Goal: Information Seeking & Learning: Find specific fact

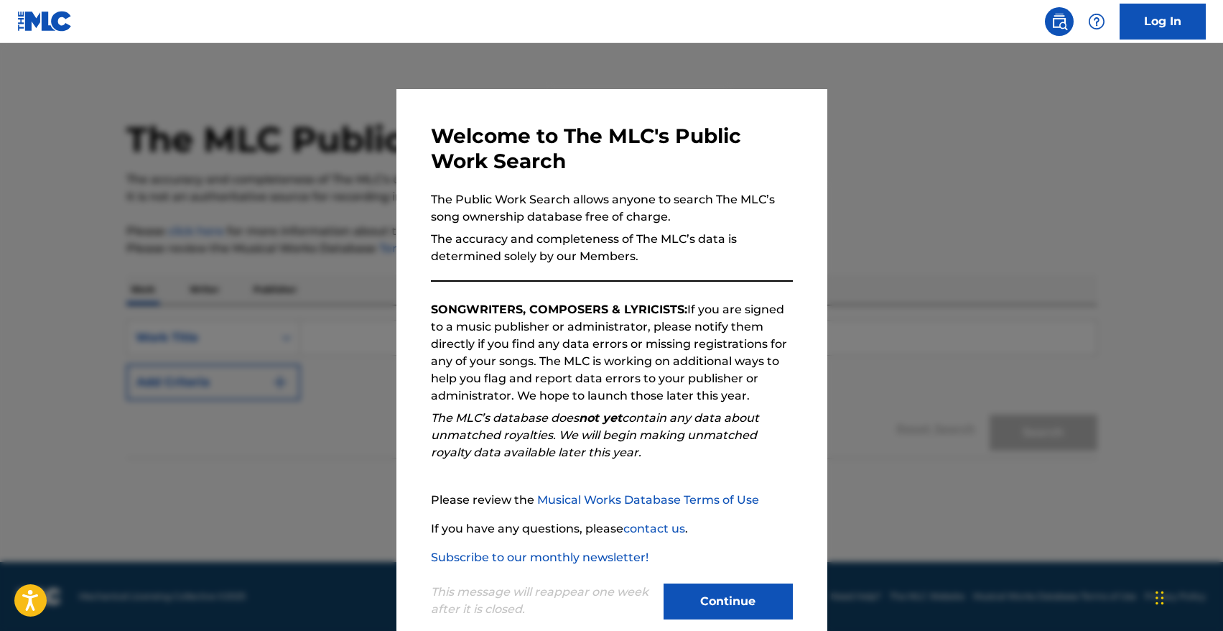
click at [735, 621] on div "Continue" at bounding box center [728, 603] width 129 height 40
click at [741, 610] on button "Continue" at bounding box center [728, 601] width 129 height 36
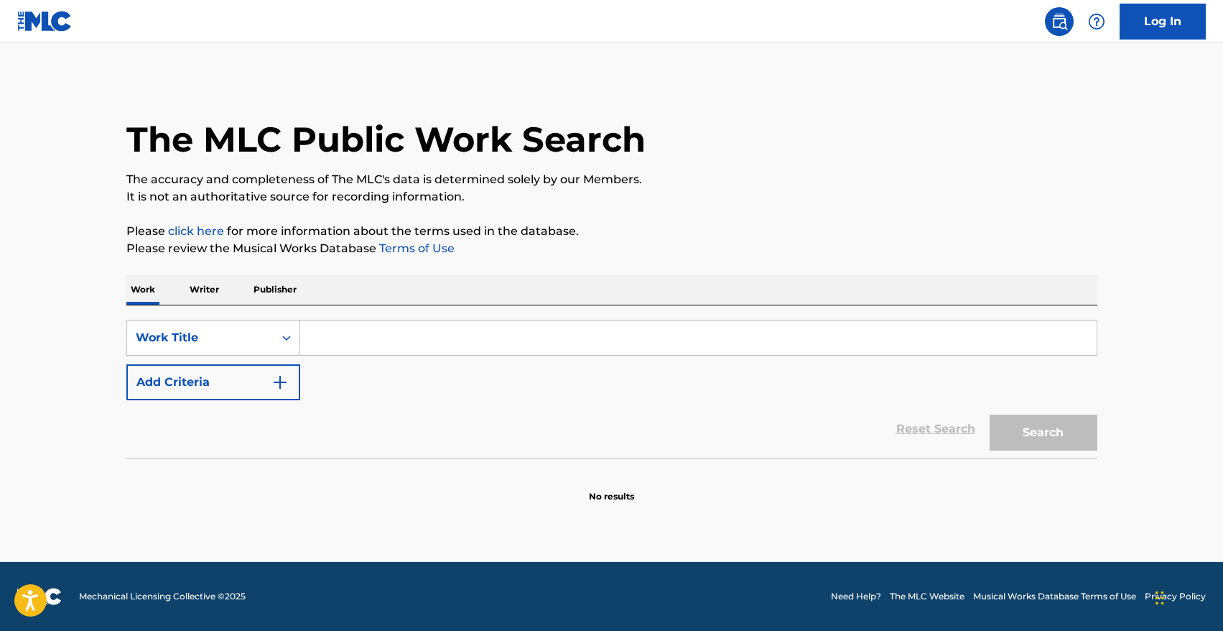
click at [350, 332] on input "Search Form" at bounding box center [698, 337] width 797 height 34
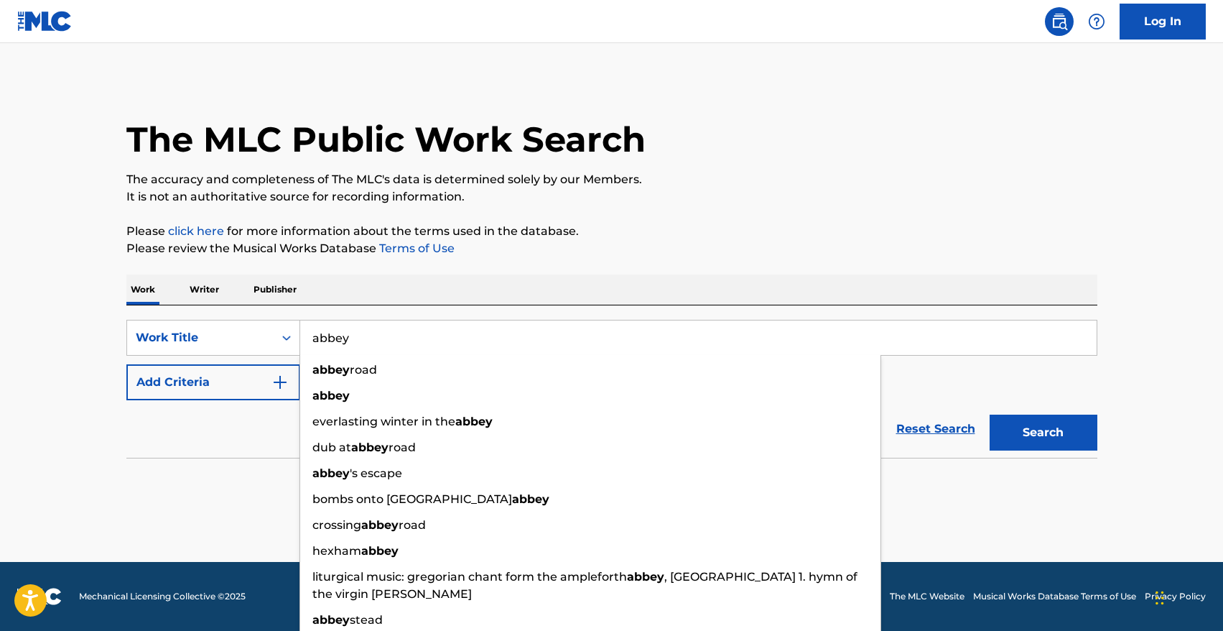
click at [990, 414] on button "Search" at bounding box center [1044, 432] width 108 height 36
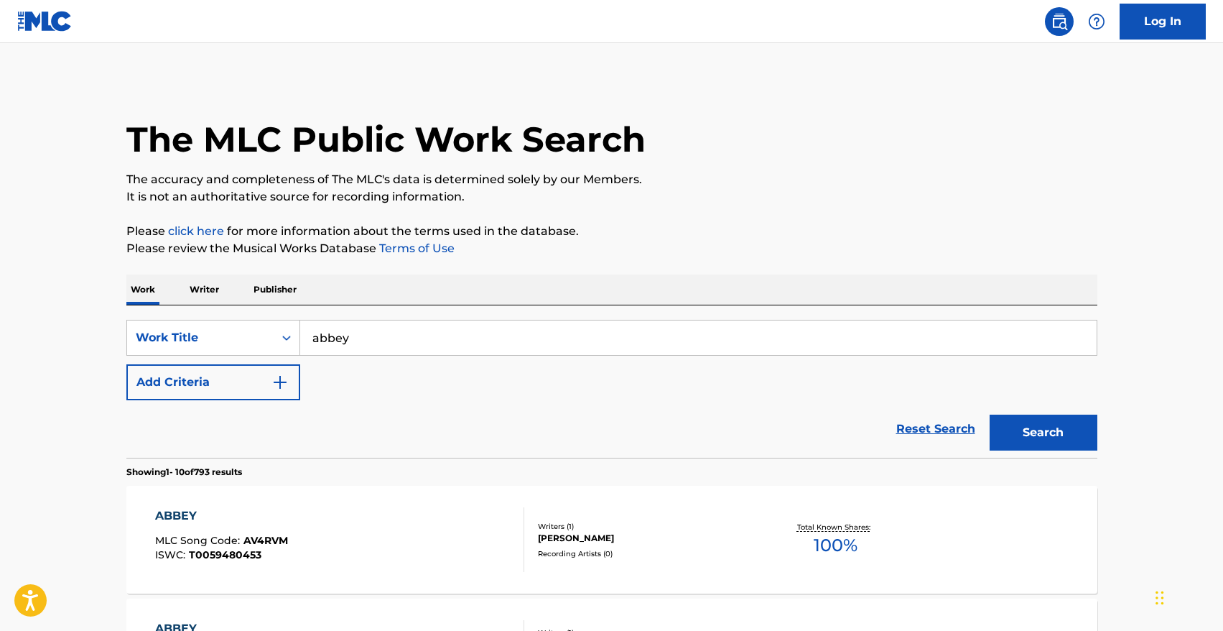
click at [410, 346] on input "abbey" at bounding box center [698, 337] width 797 height 34
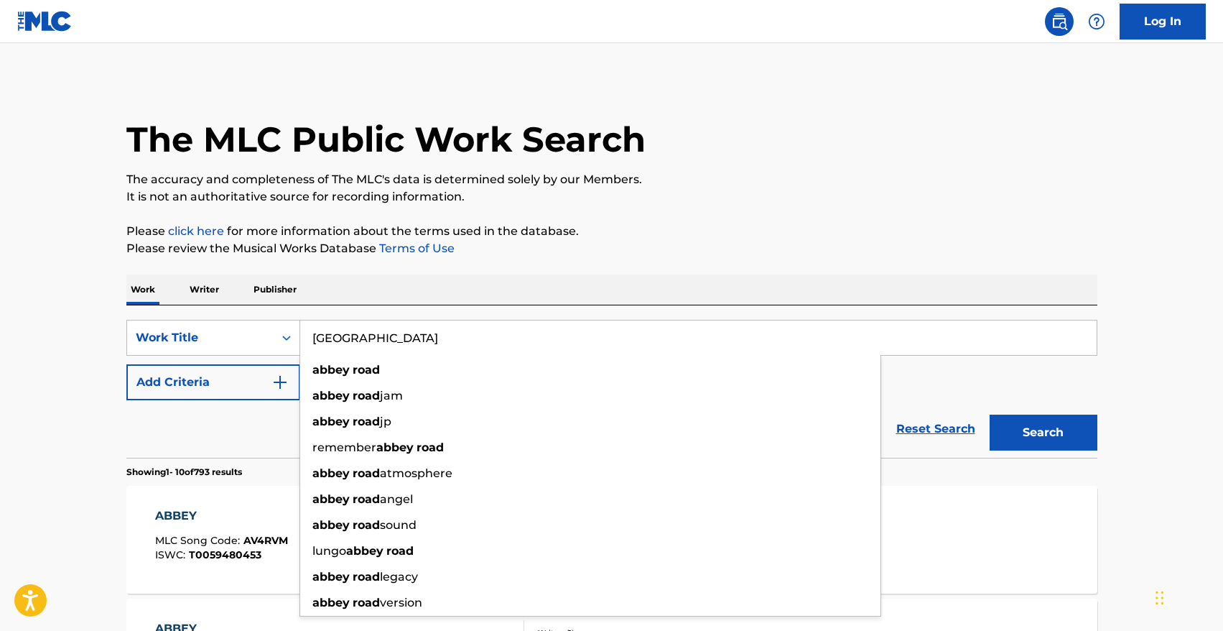
type input "[GEOGRAPHIC_DATA]"
click at [990, 414] on button "Search" at bounding box center [1044, 432] width 108 height 36
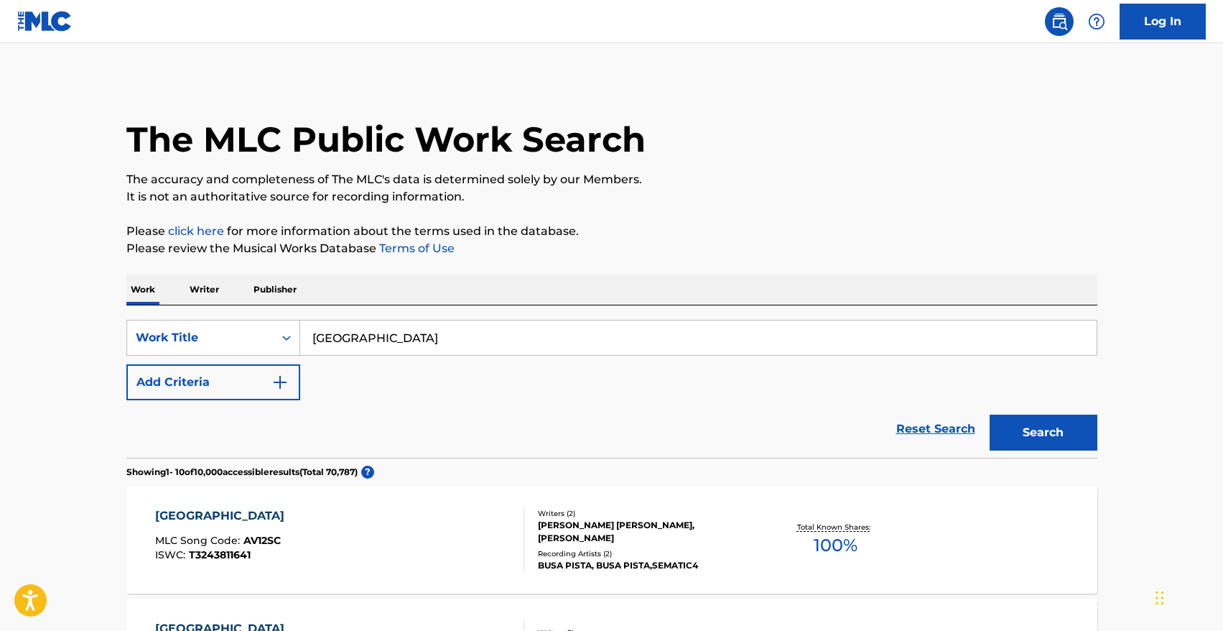
click at [273, 287] on p "Publisher" at bounding box center [275, 289] width 52 height 30
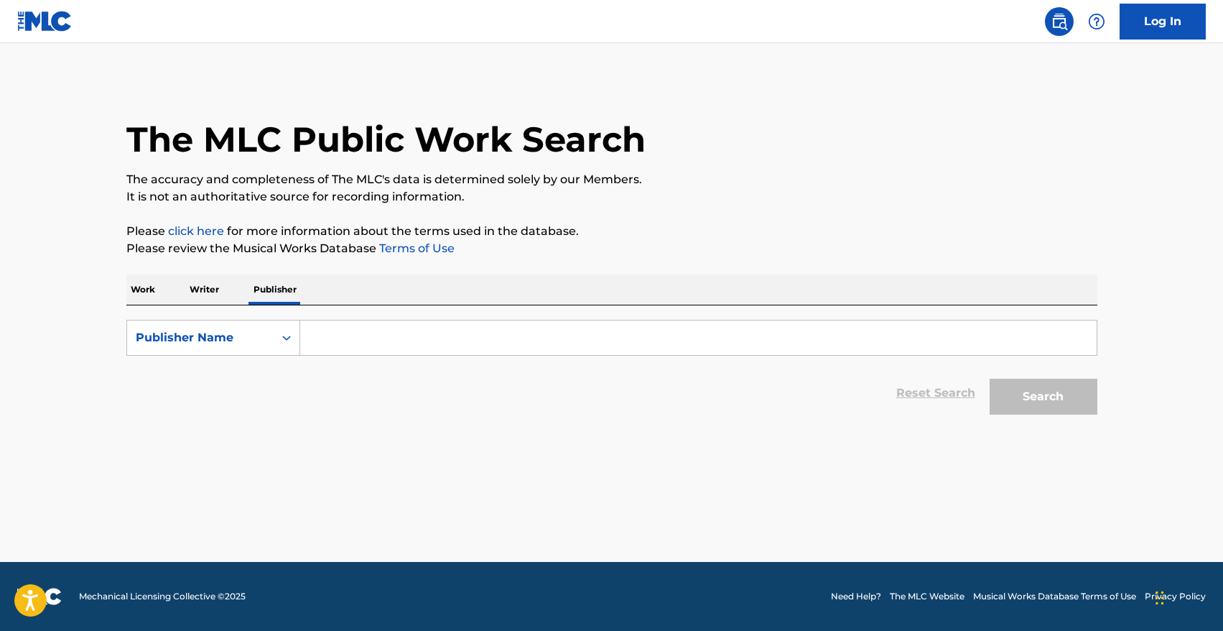
click at [200, 279] on p "Writer" at bounding box center [204, 289] width 38 height 30
click at [327, 328] on input "Search Form" at bounding box center [698, 337] width 797 height 34
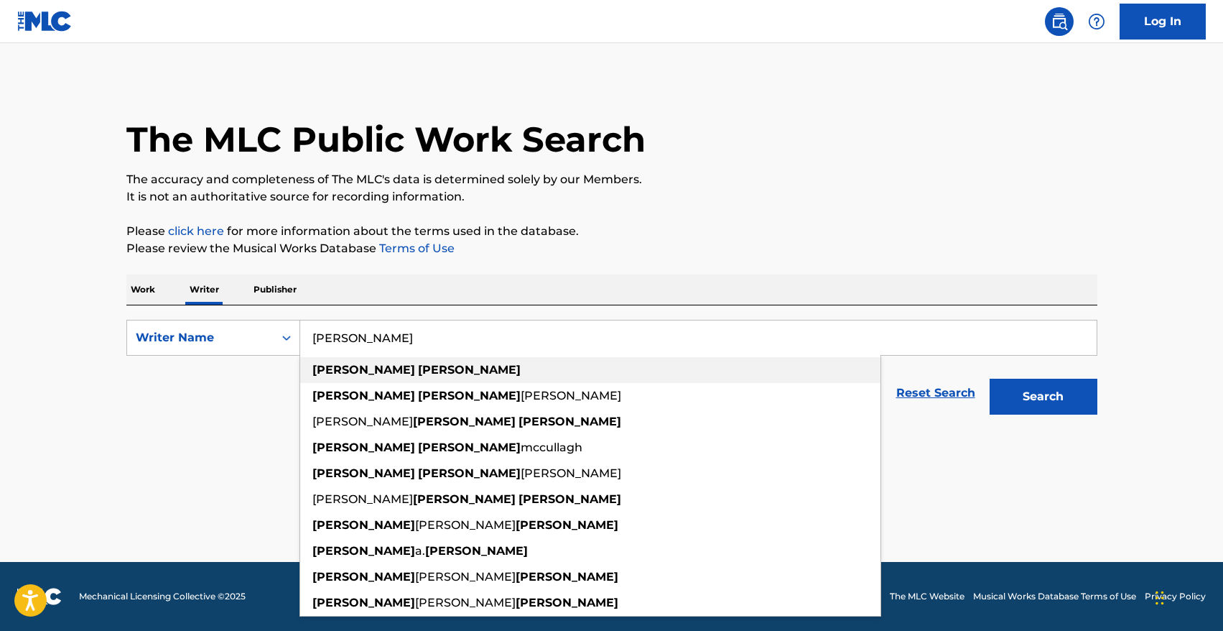
type input "[PERSON_NAME]"
click at [332, 363] on strong "[PERSON_NAME]" at bounding box center [363, 370] width 103 height 14
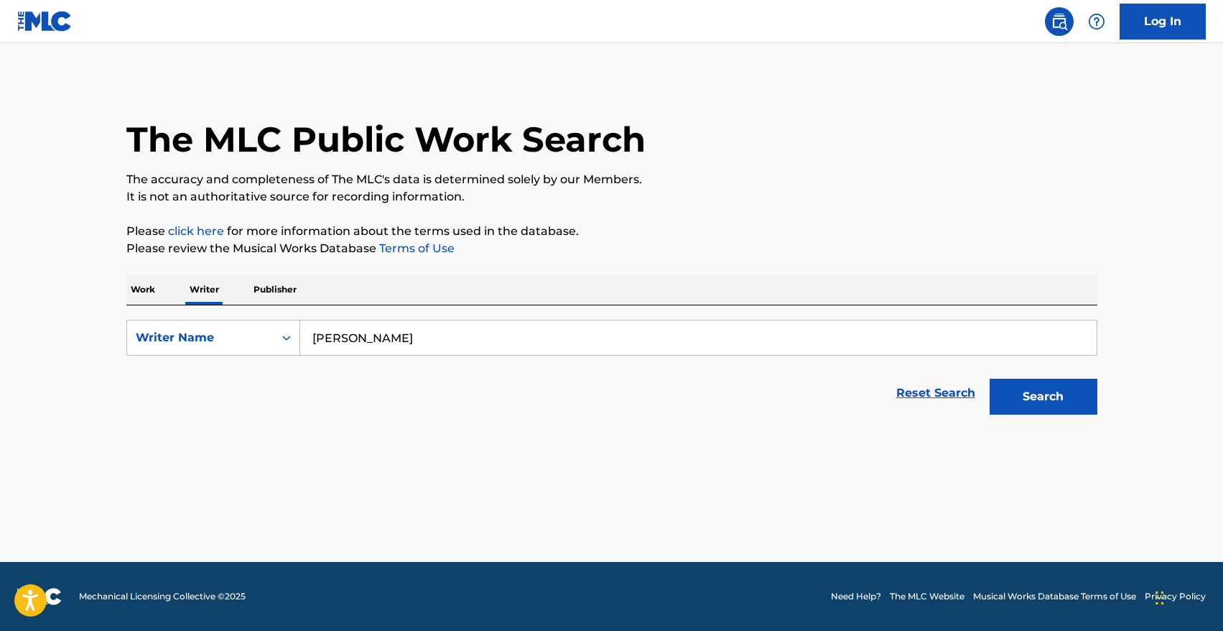
click at [1026, 402] on button "Search" at bounding box center [1044, 397] width 108 height 36
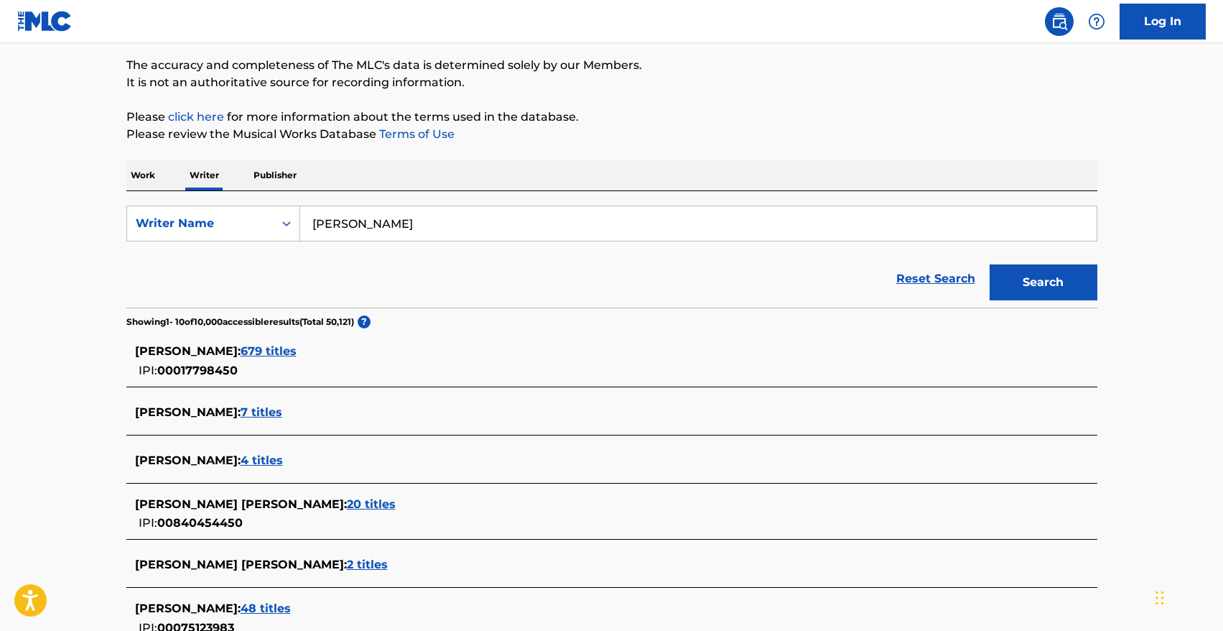
scroll to position [116, 0]
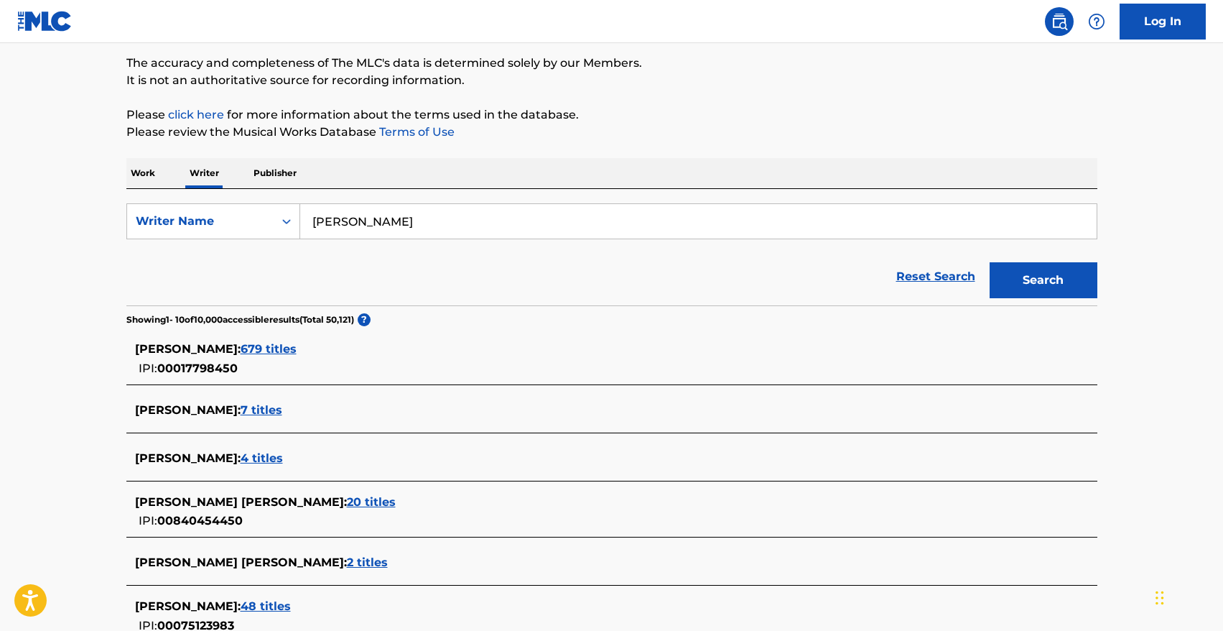
click at [264, 354] on span "679 titles" at bounding box center [269, 349] width 56 height 14
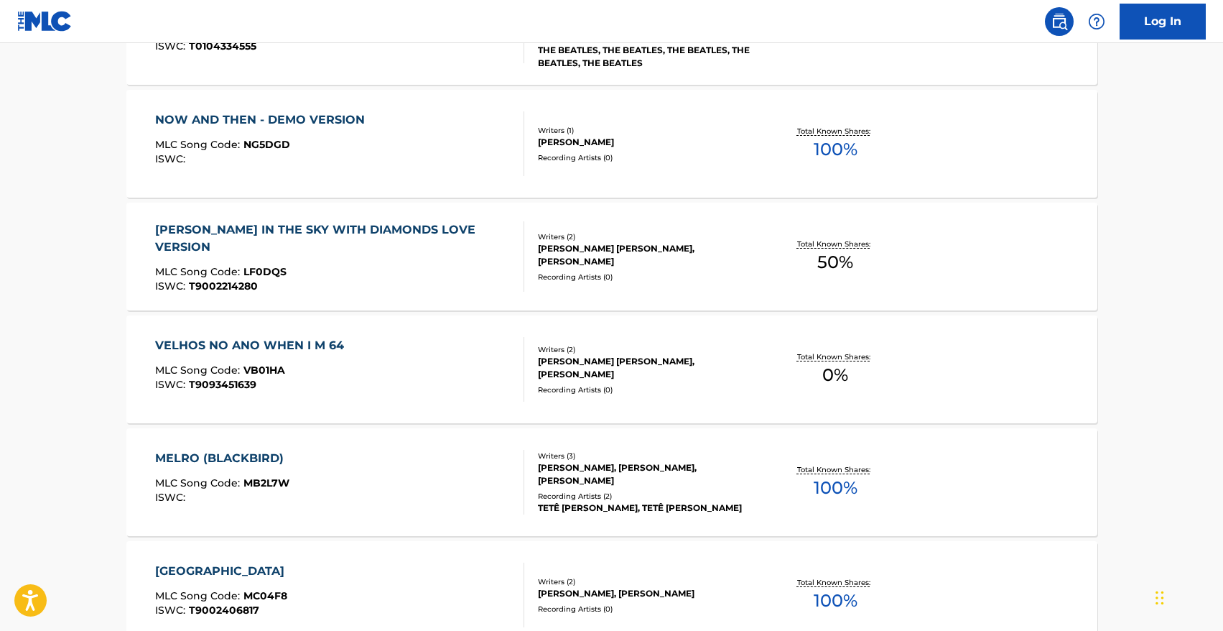
scroll to position [729, 0]
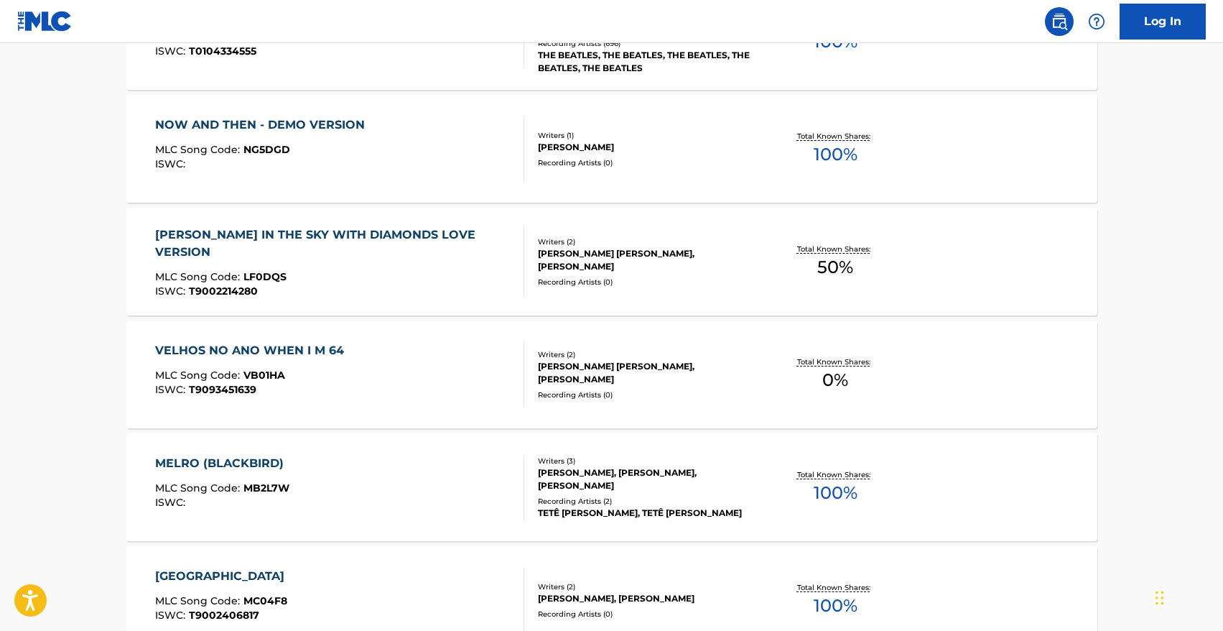
click at [322, 252] on div "[PERSON_NAME] IN THE SKY WITH DIAMONDS LOVE VERSION MLC Song Code : LF0DQS ISWC…" at bounding box center [333, 261] width 357 height 70
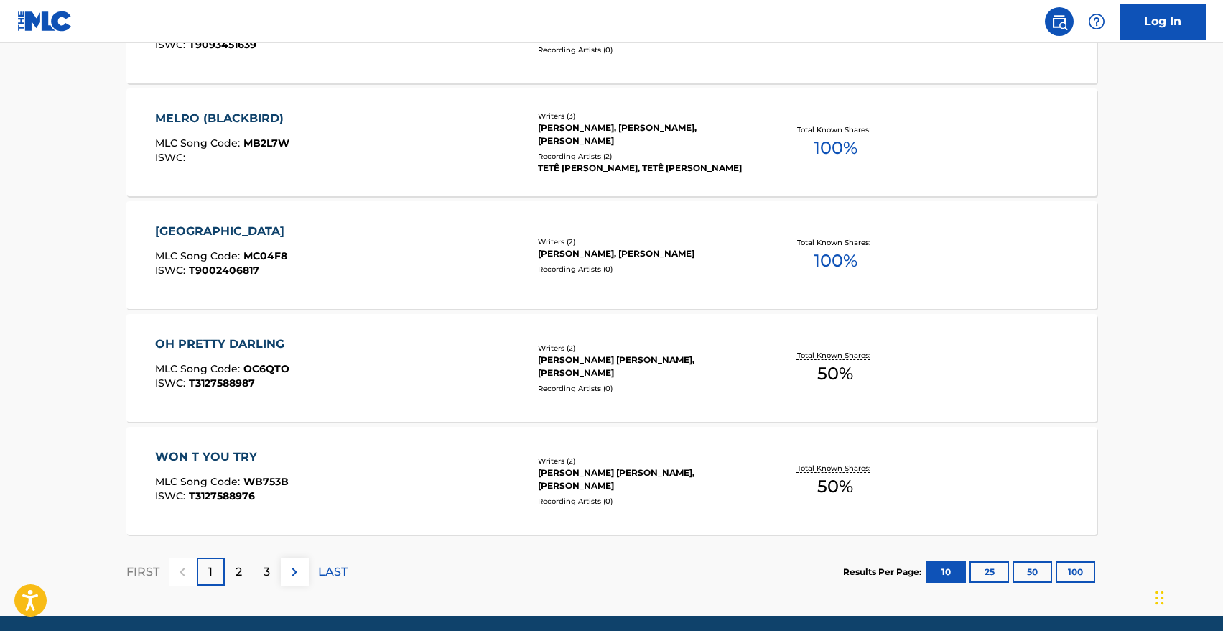
scroll to position [1080, 0]
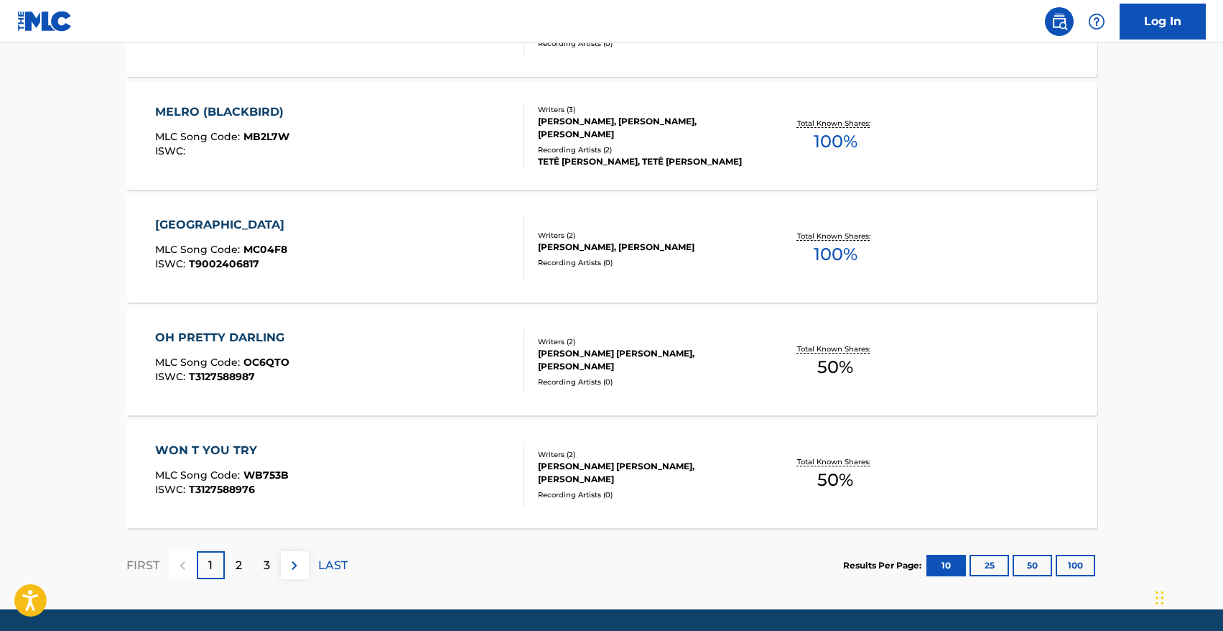
click at [221, 227] on div "[GEOGRAPHIC_DATA]" at bounding box center [223, 224] width 136 height 17
